Goal: Task Accomplishment & Management: Use online tool/utility

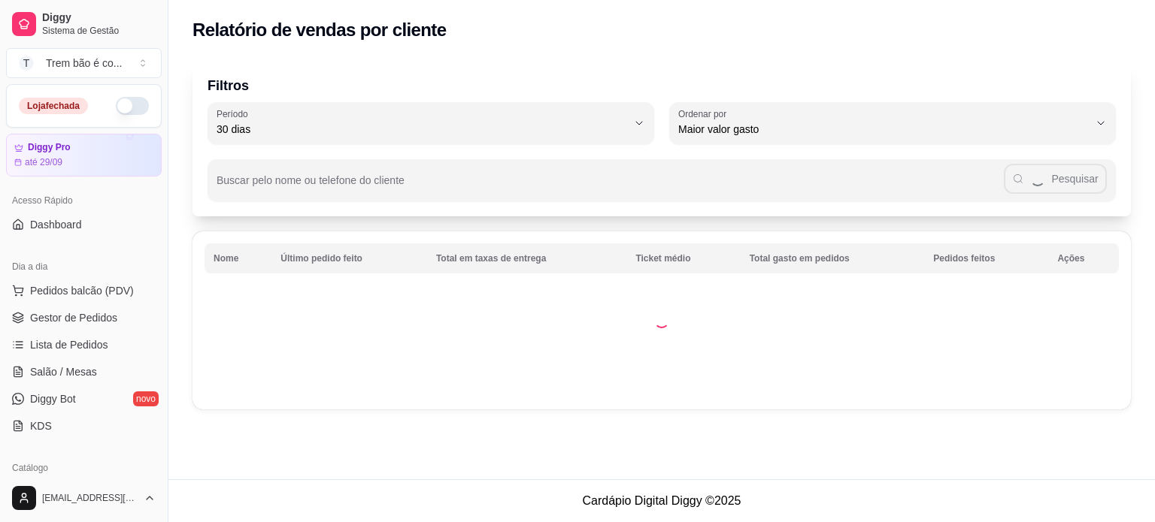
select select "30"
select select "HIGHEST_TOTAL_SPENT_WITH_ORDERS"
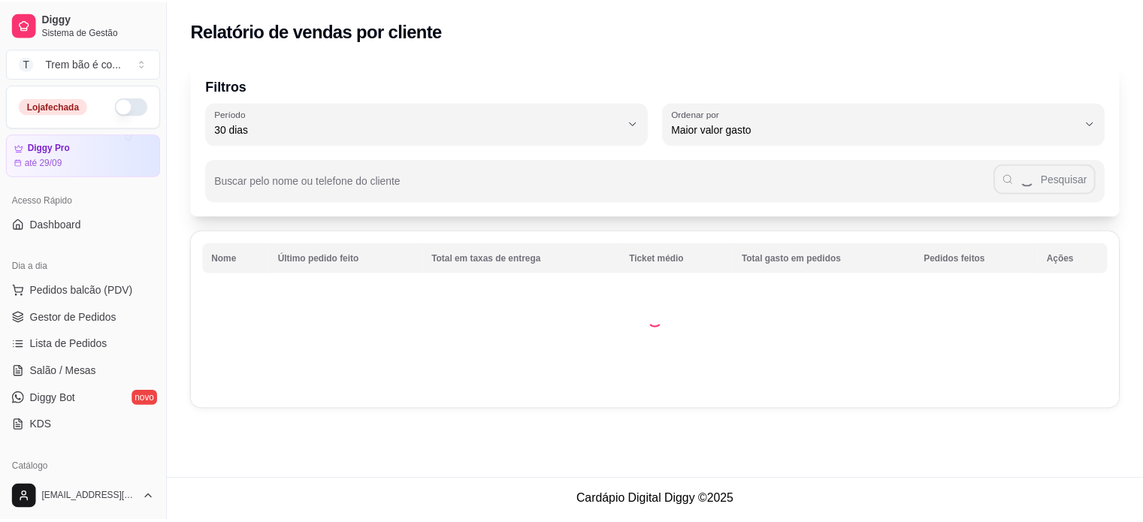
scroll to position [311, 0]
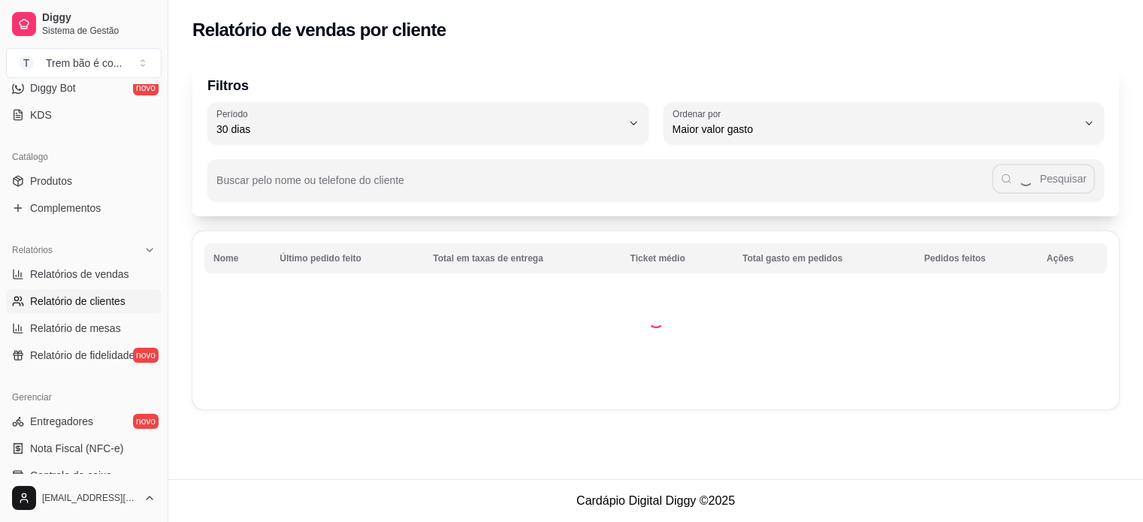
select select "ALL"
select select "0"
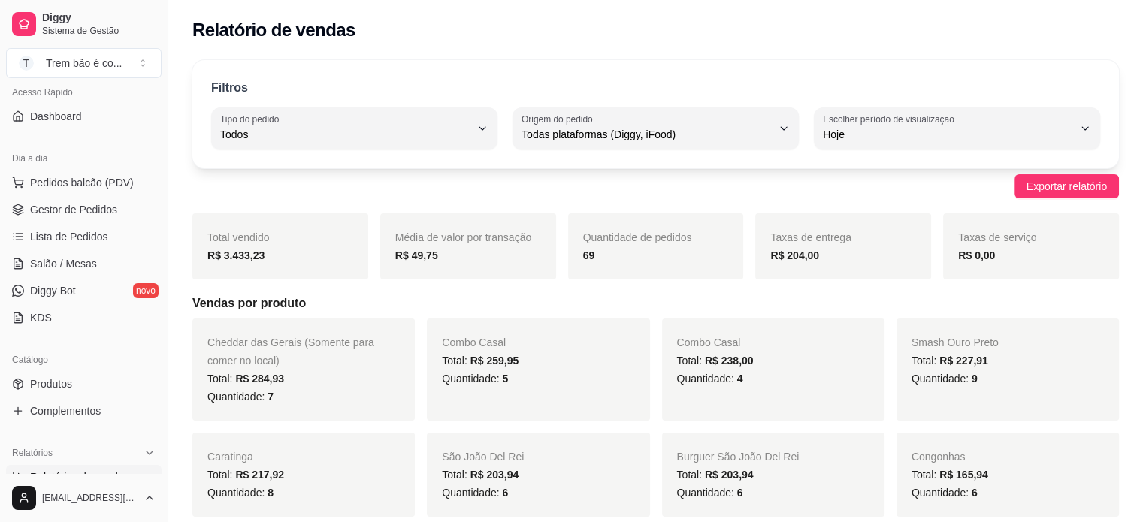
scroll to position [105, 0]
click at [87, 205] on span "Gestor de Pedidos" at bounding box center [73, 212] width 87 height 15
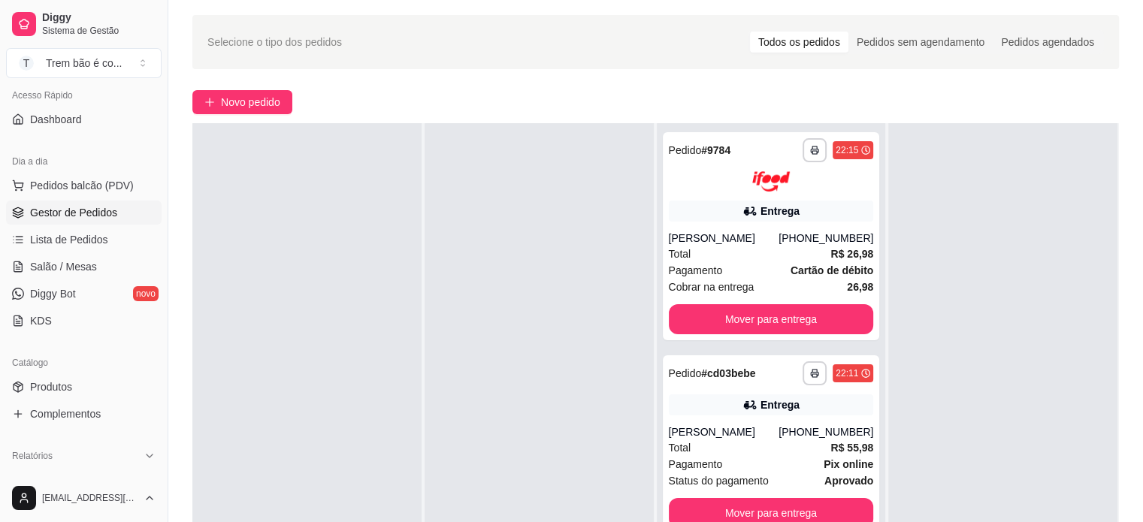
scroll to position [45, 0]
click at [250, 104] on span "Novo pedido" at bounding box center [250, 102] width 59 height 17
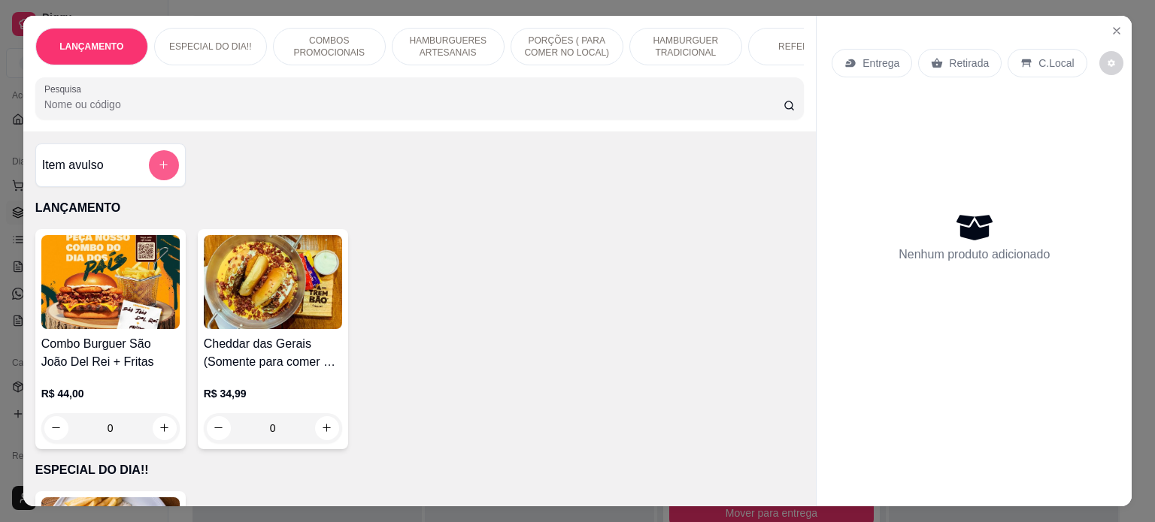
click at [153, 164] on button "add-separate-item" at bounding box center [164, 165] width 30 height 30
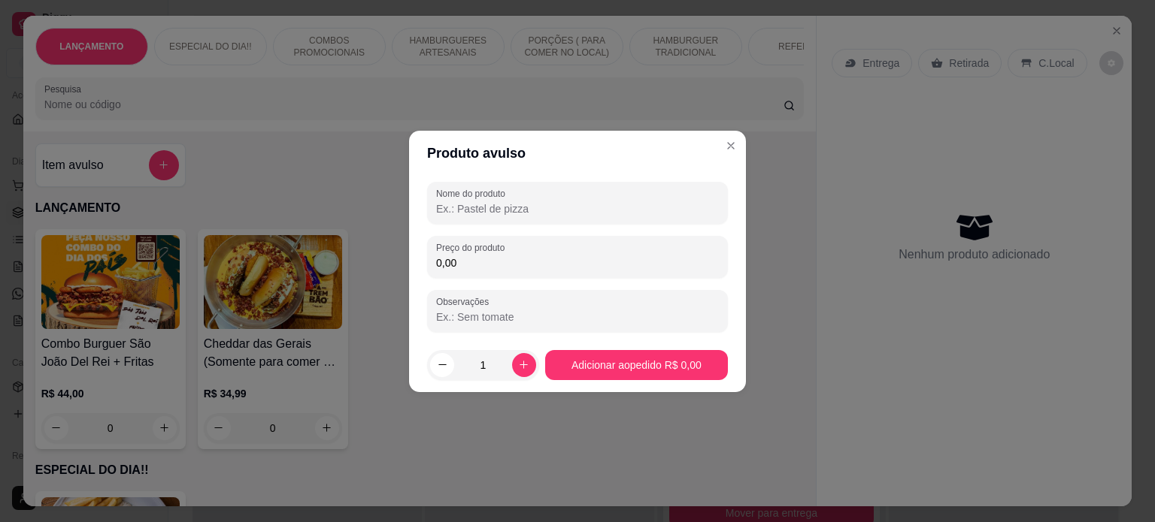
click at [462, 268] on input "0,00" at bounding box center [577, 263] width 283 height 15
paste input "125,97"
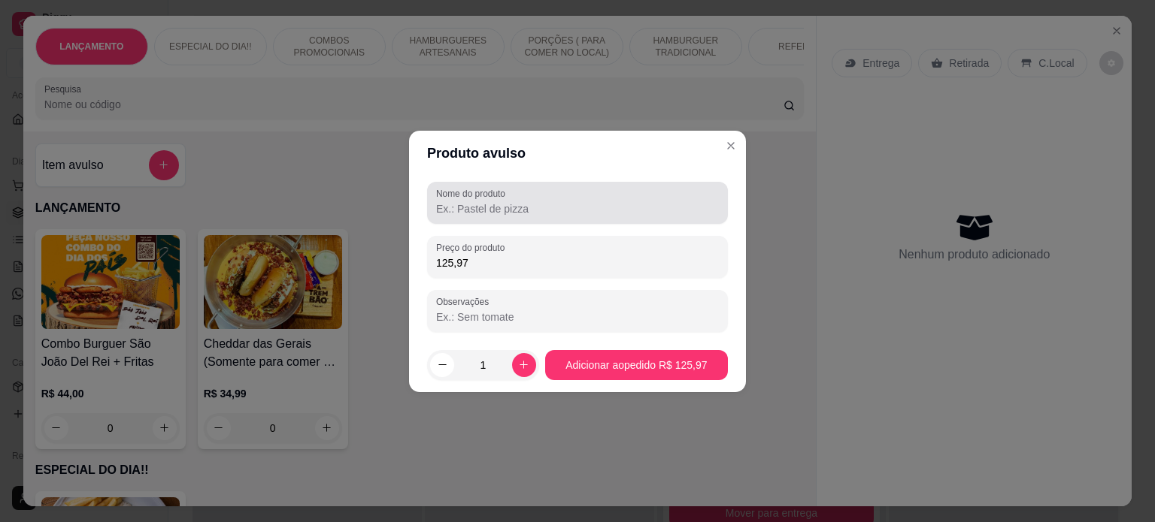
type input "125,97"
click at [467, 216] on div at bounding box center [577, 203] width 283 height 30
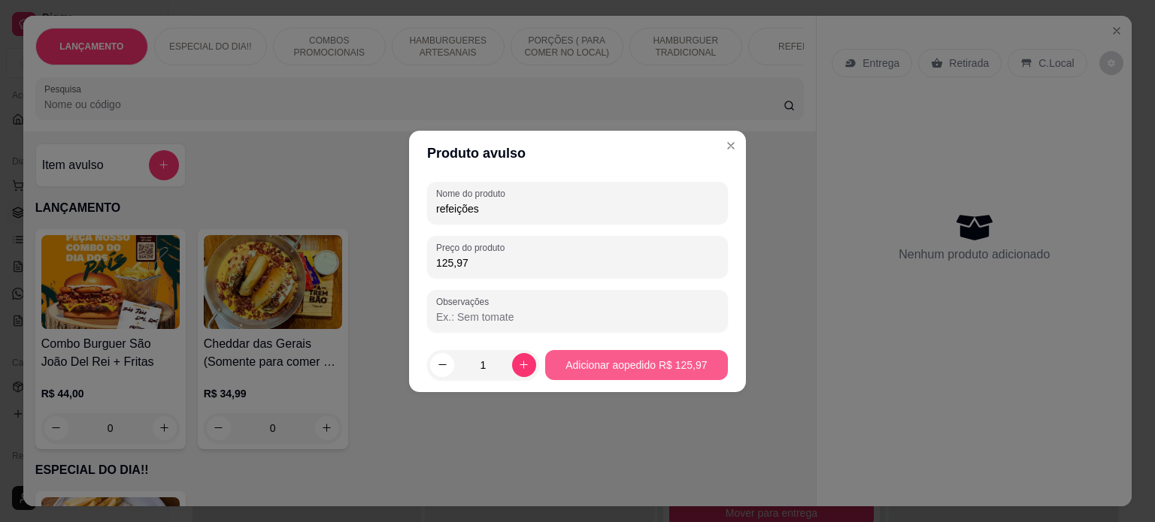
type input "refeições"
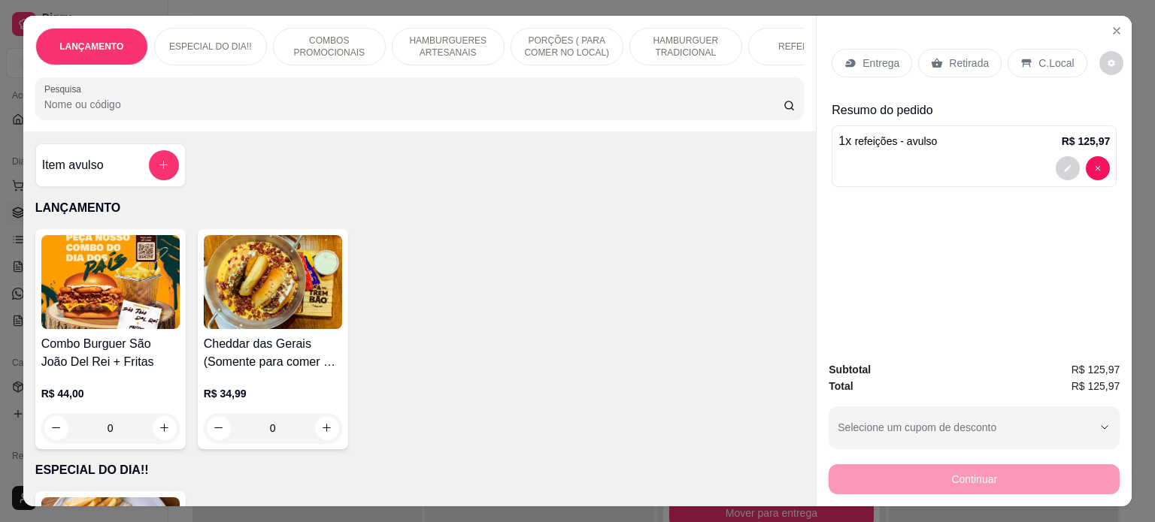
click at [1048, 56] on p "C.Local" at bounding box center [1055, 63] width 35 height 15
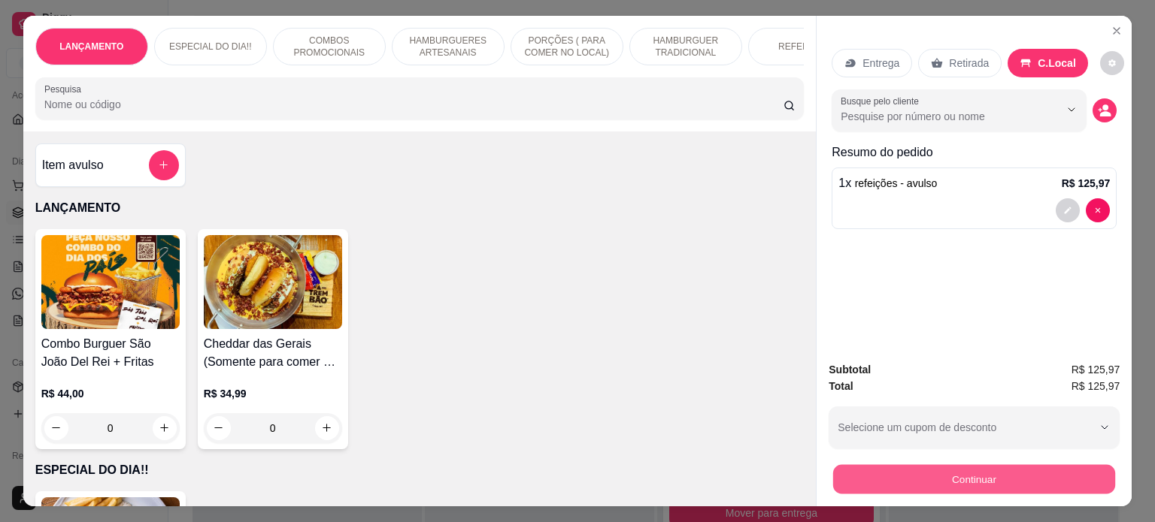
click at [943, 478] on button "Continuar" at bounding box center [974, 479] width 282 height 29
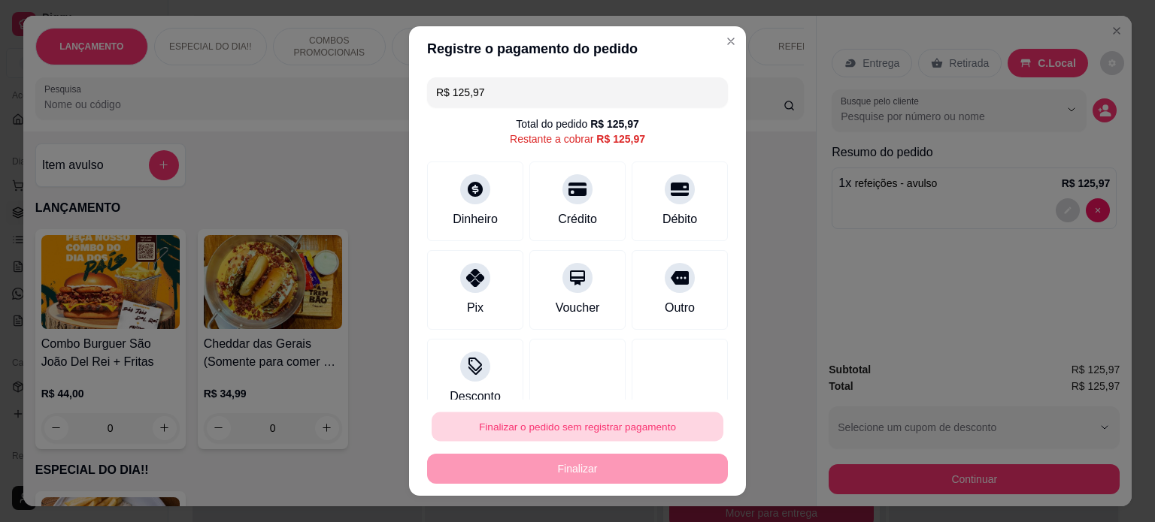
click at [659, 435] on button "Finalizar o pedido sem registrar pagamento" at bounding box center [577, 427] width 292 height 29
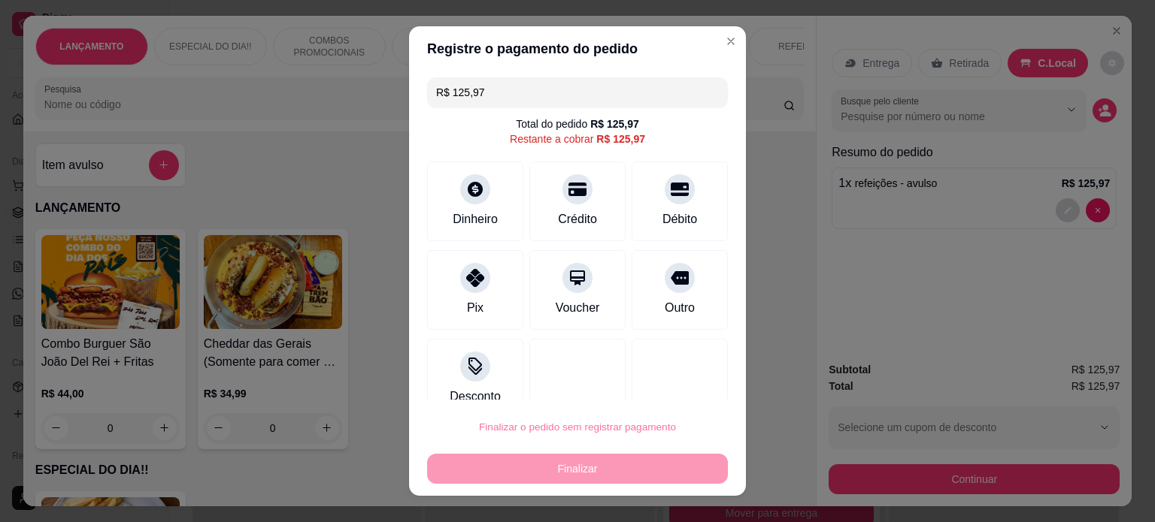
click at [671, 380] on button "Confirmar" at bounding box center [662, 385] width 53 height 23
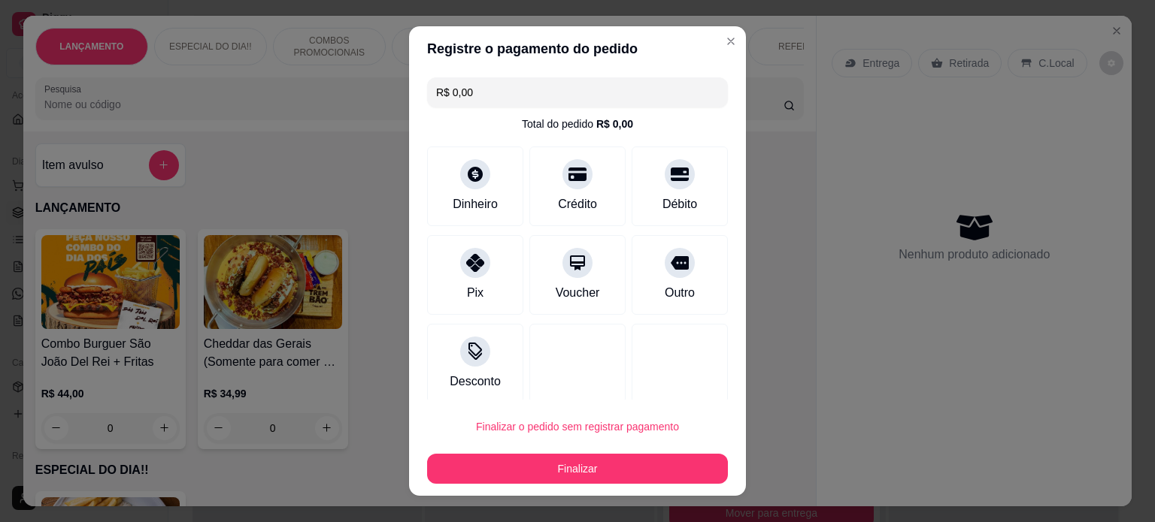
type input "R$ 0,00"
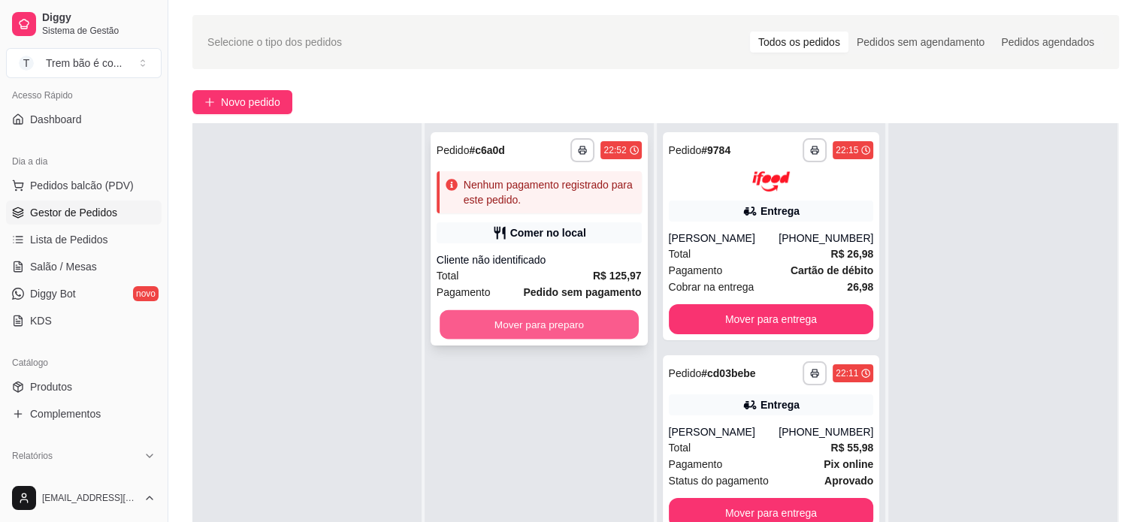
click at [565, 322] on button "Mover para preparo" at bounding box center [539, 324] width 199 height 29
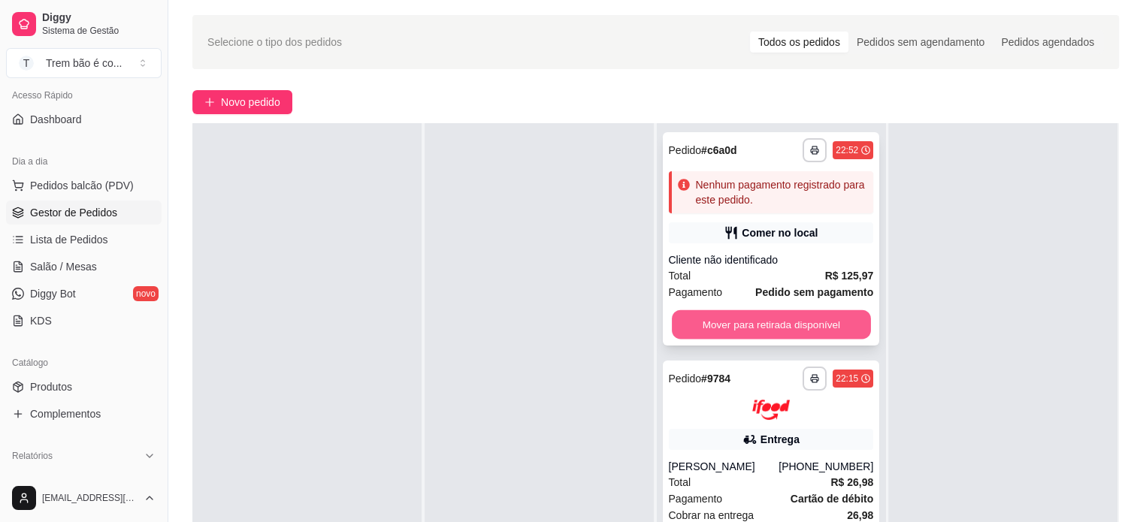
click at [806, 326] on button "Mover para retirada disponível" at bounding box center [771, 324] width 199 height 29
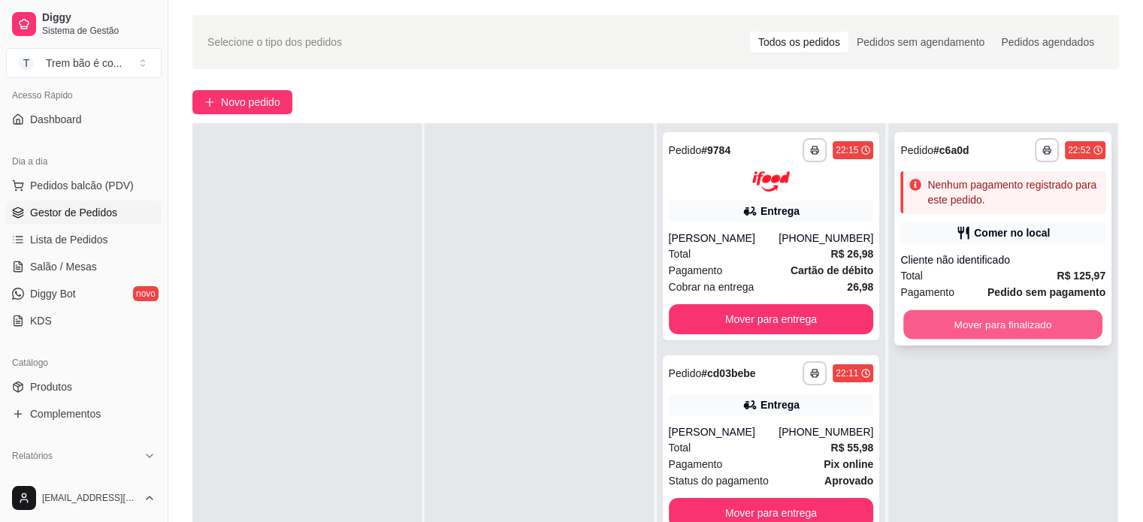
click at [996, 335] on button "Mover para finalizado" at bounding box center [1003, 324] width 199 height 29
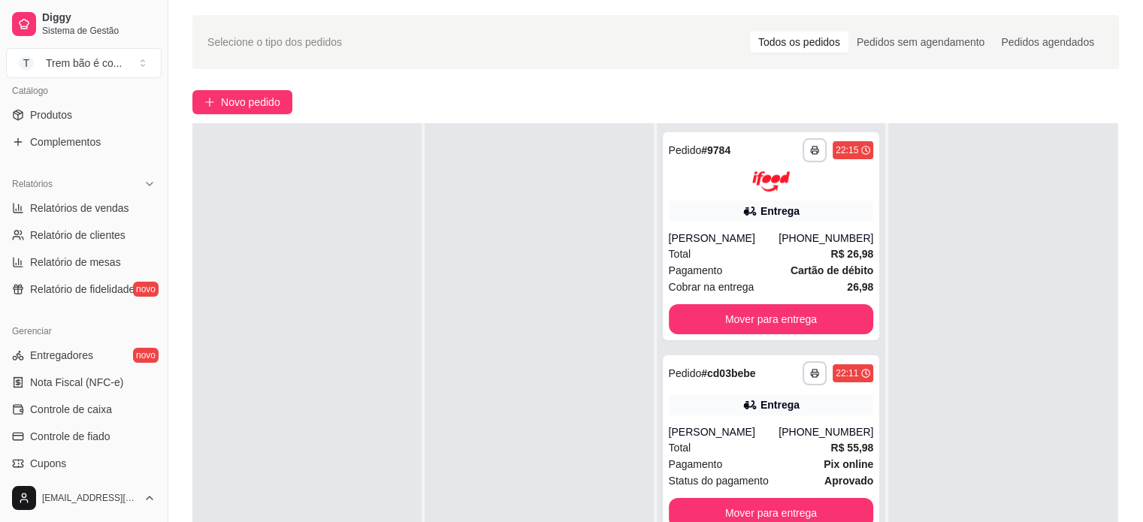
scroll to position [346, 0]
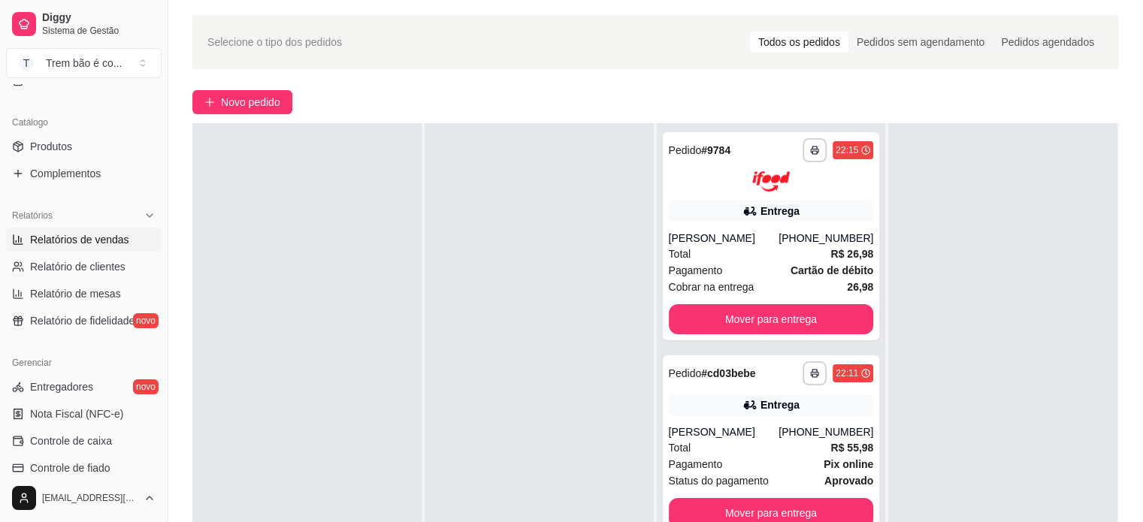
click at [123, 237] on span "Relatórios de vendas" at bounding box center [79, 239] width 99 height 15
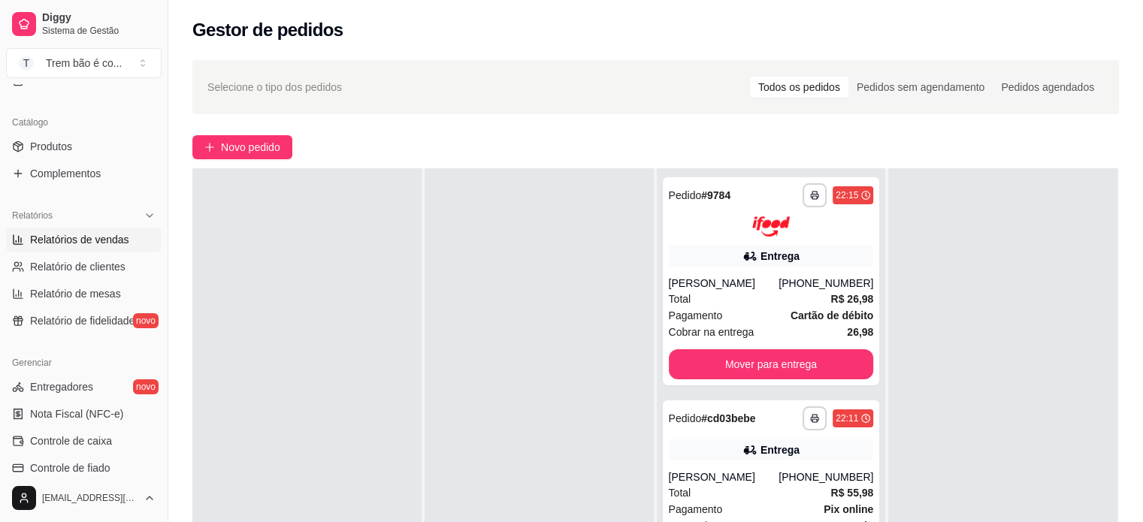
select select "ALL"
select select "0"
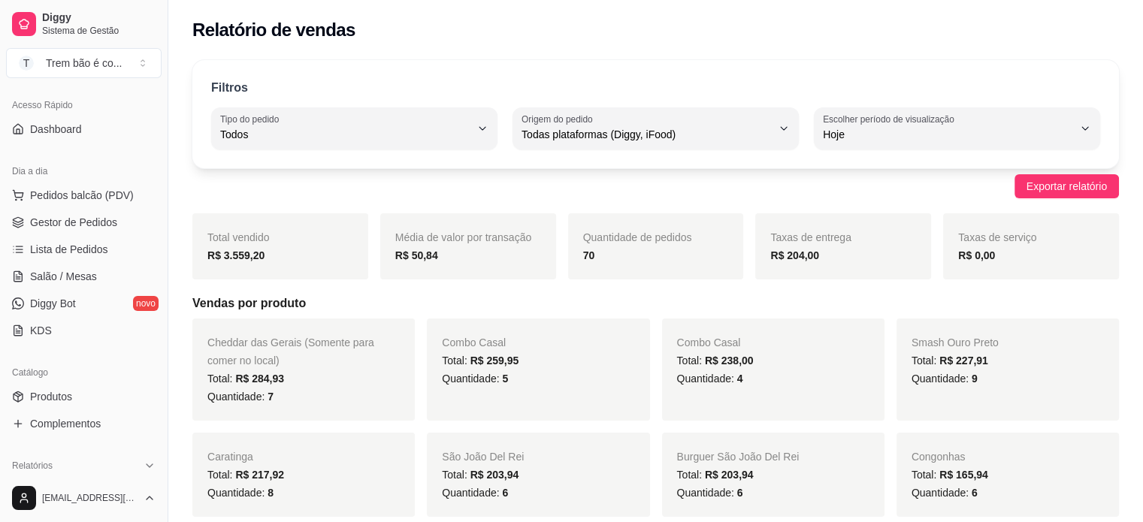
scroll to position [86, 0]
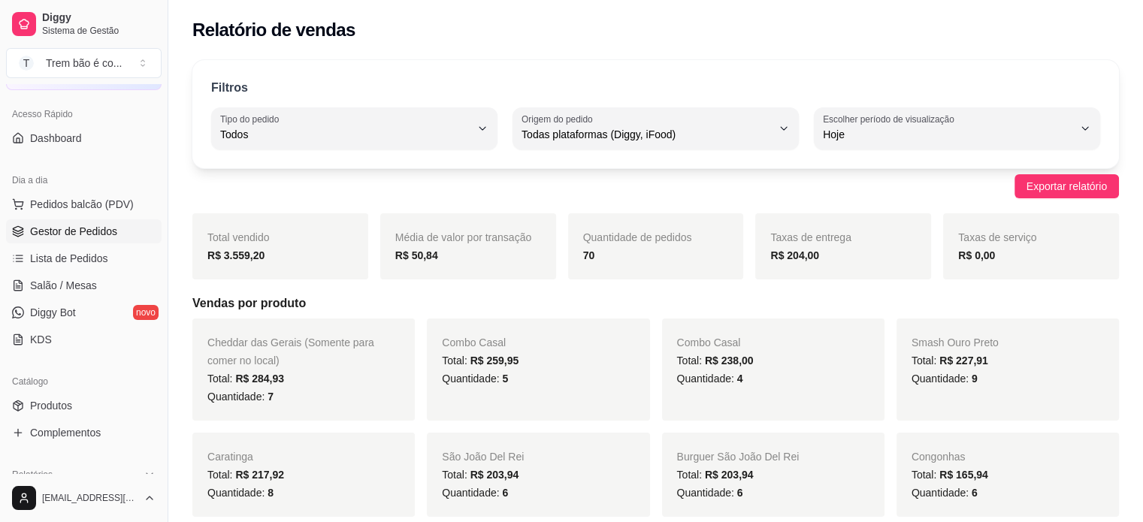
click at [117, 226] on link "Gestor de Pedidos" at bounding box center [84, 232] width 156 height 24
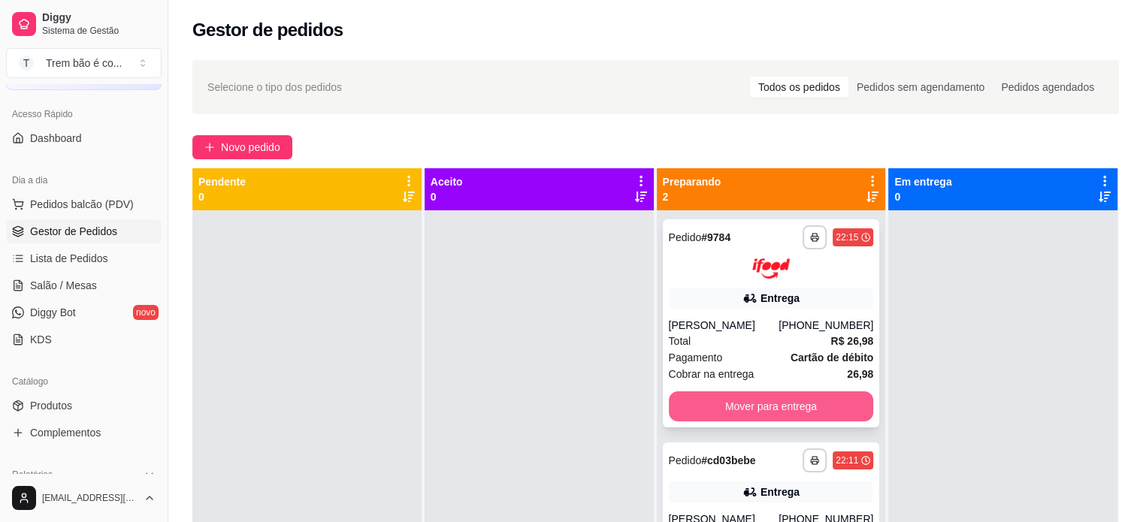
click at [776, 409] on button "Mover para entrega" at bounding box center [771, 407] width 205 height 30
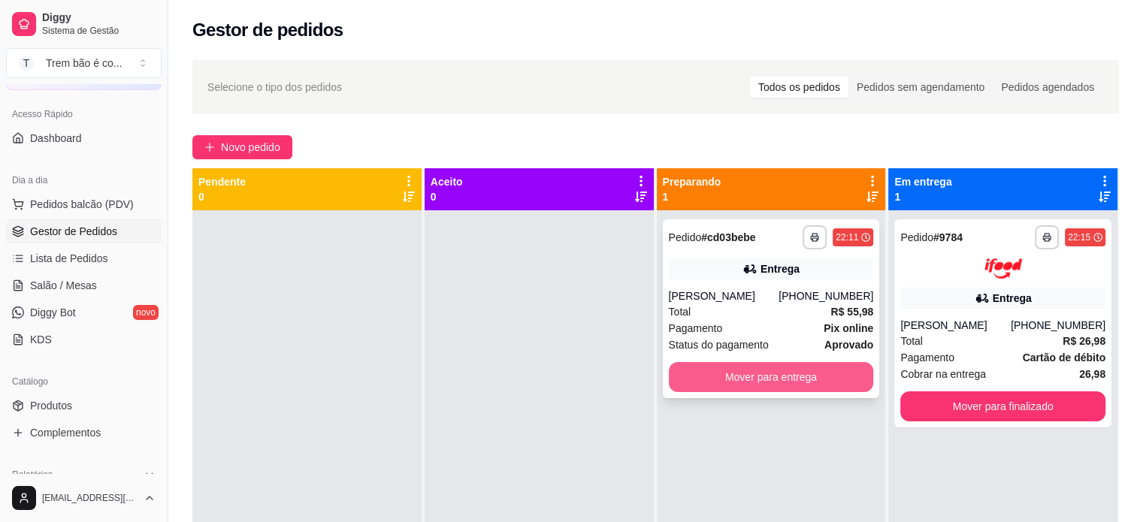
click at [841, 374] on button "Mover para entrega" at bounding box center [771, 377] width 205 height 30
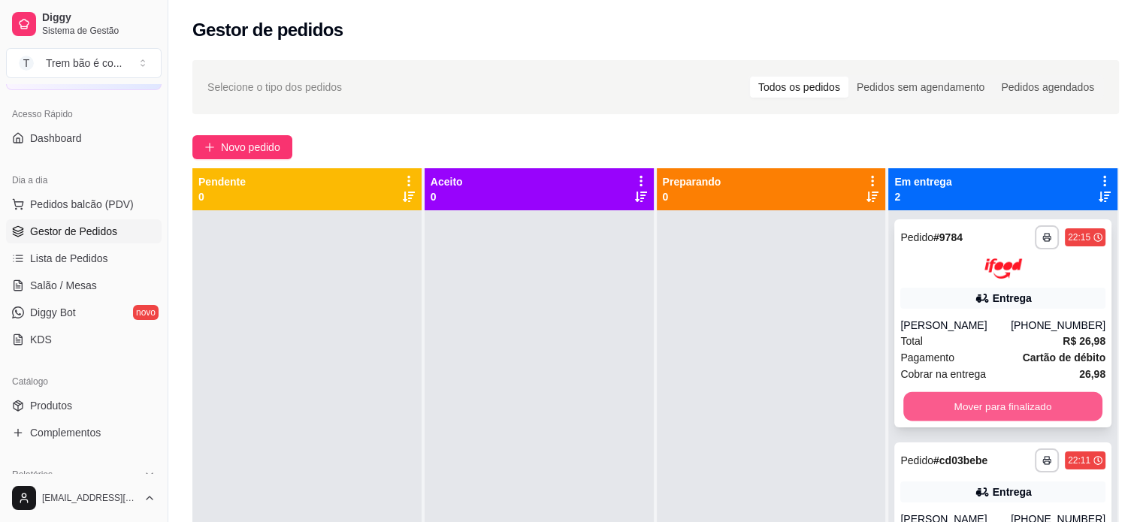
click at [958, 403] on button "Mover para finalizado" at bounding box center [1003, 406] width 199 height 29
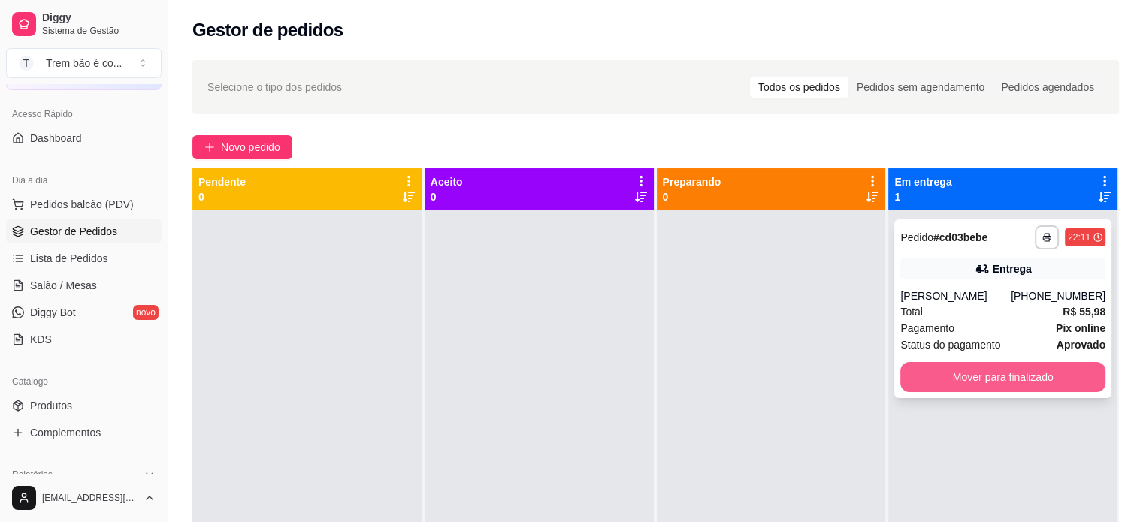
click at [952, 375] on button "Mover para finalizado" at bounding box center [1003, 377] width 205 height 30
